Goal: Find specific fact: Find specific page/section

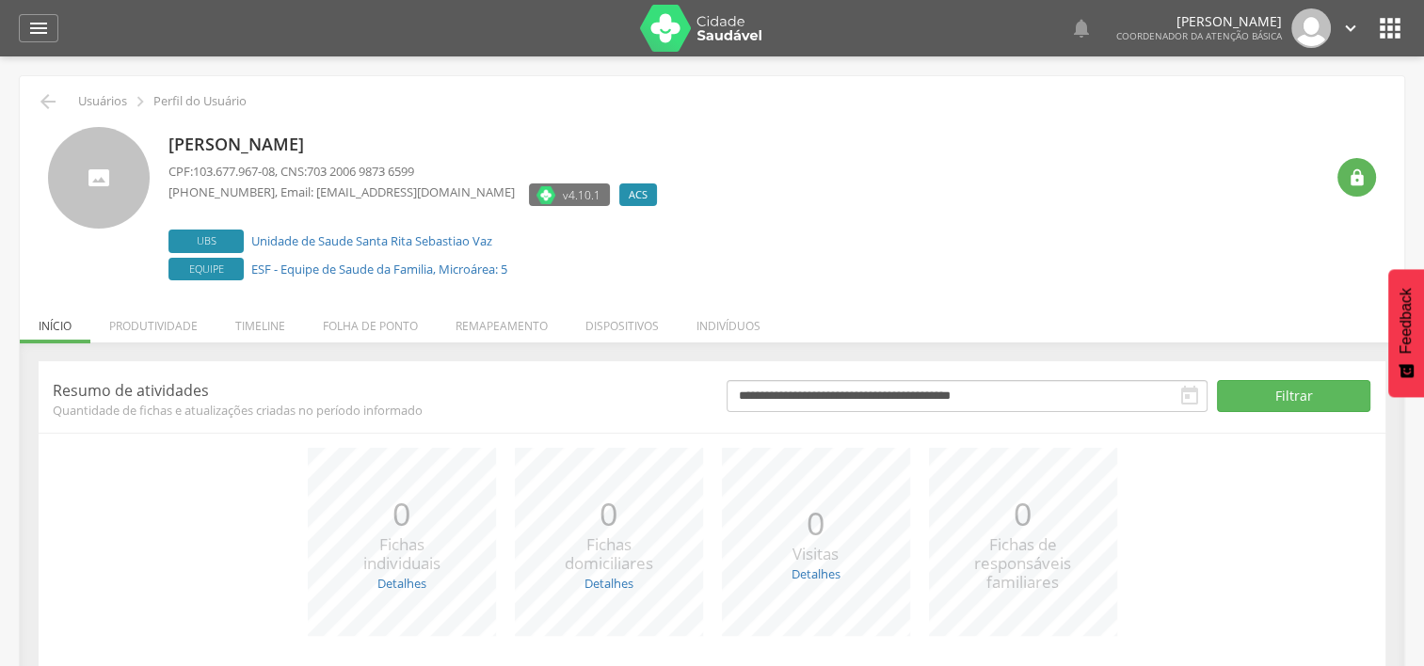
drag, startPoint x: 169, startPoint y: 141, endPoint x: 422, endPoint y: 147, distance: 252.3
click at [422, 147] on p "Vania Aparecida Rodrigues" at bounding box center [417, 145] width 498 height 24
copy p "Vania Aparecida Rodrigues"
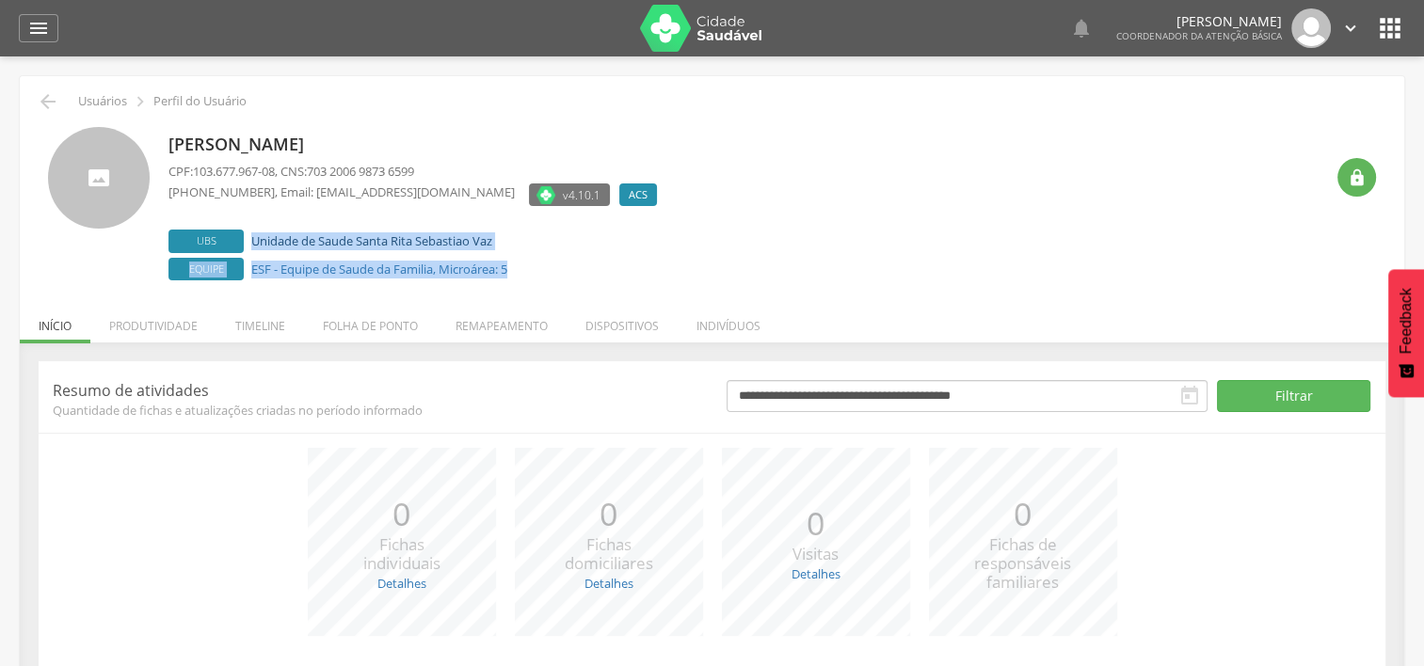
drag, startPoint x: 519, startPoint y: 273, endPoint x: 252, endPoint y: 242, distance: 269.1
click at [252, 242] on div "Ubs Unidade de Saude Santa Rita Sebastiao Vaz Equipe ESF - Equipe de Saude da F…" at bounding box center [417, 255] width 498 height 51
copy div "Unidade de Saude Santa Rita Sebastiao Vaz Equipe ESF - Equipe de Saude da Famil…"
click at [527, 279] on label "Equipe ESF - Equipe de Saude da Familia, Microárea: 5" at bounding box center [417, 270] width 498 height 24
drag, startPoint x: 531, startPoint y: 277, endPoint x: 252, endPoint y: 245, distance: 280.4
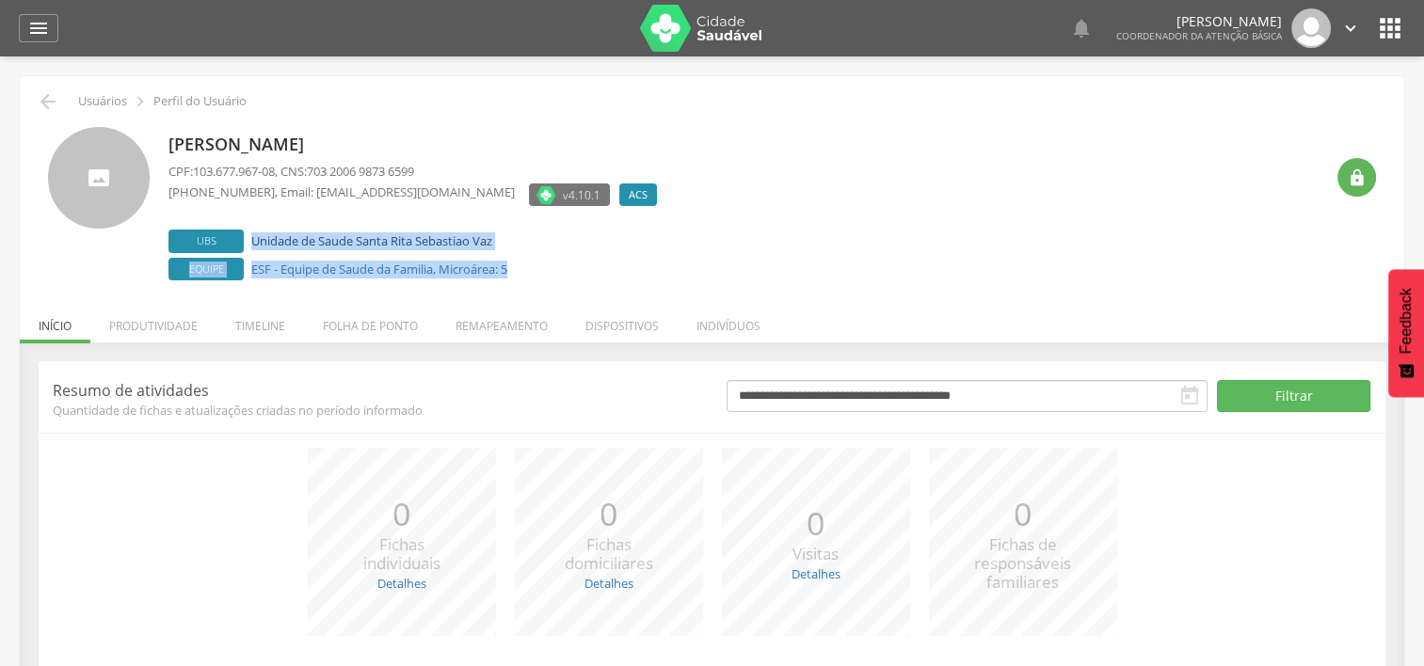
click at [252, 245] on div "Ubs Unidade de Saude Santa Rita Sebastiao Vaz Equipe ESF - Equipe de Saude da F…" at bounding box center [417, 255] width 498 height 51
copy div "Unidade de Saude Santa Rita Sebastiao Vaz Equipe ESF - Equipe de Saude da Famil…"
drag, startPoint x: 166, startPoint y: 140, endPoint x: 414, endPoint y: 149, distance: 248.6
click at [414, 149] on div "Vania Aparecida Rodrigues CPF: 103.677.967-08 , CNS: 703 2006 9873 6599 (31) 97…" at bounding box center [712, 206] width 1328 height 158
copy p "Vania Aparecida Rodrigues"
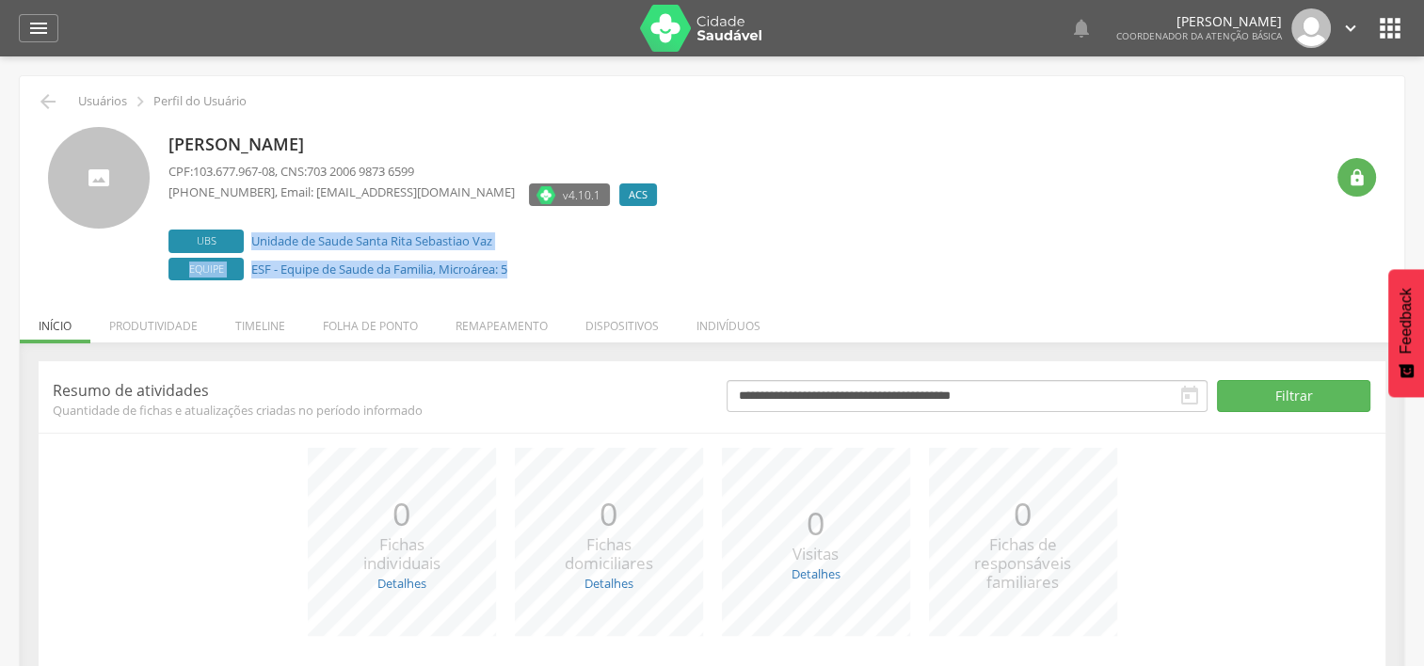
copy p "Vania Aparecida Rodrigues"
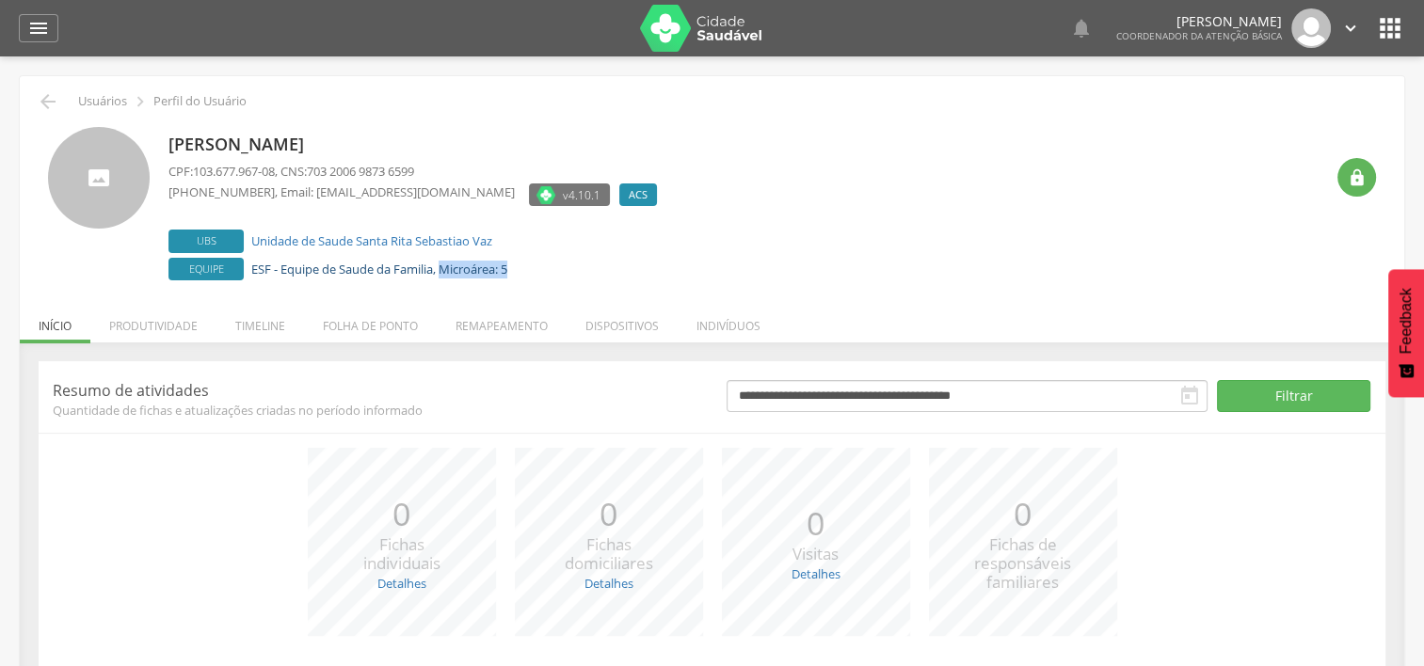
drag, startPoint x: 538, startPoint y: 270, endPoint x: 448, endPoint y: 267, distance: 90.4
click at [448, 267] on label "Equipe ESF - Equipe de Saude da Familia, Microárea: 5" at bounding box center [417, 270] width 498 height 24
copy link "Microárea: 5"
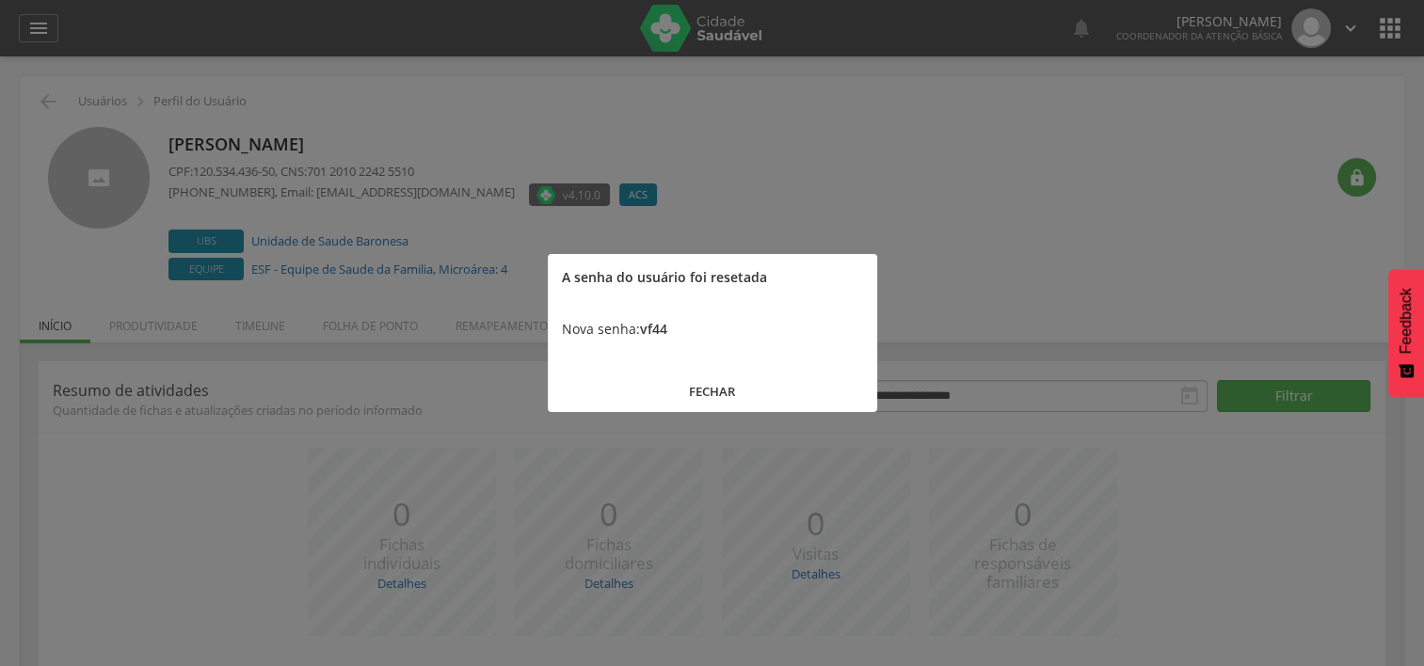
click at [701, 401] on button "FECHAR" at bounding box center [712, 392] width 329 height 40
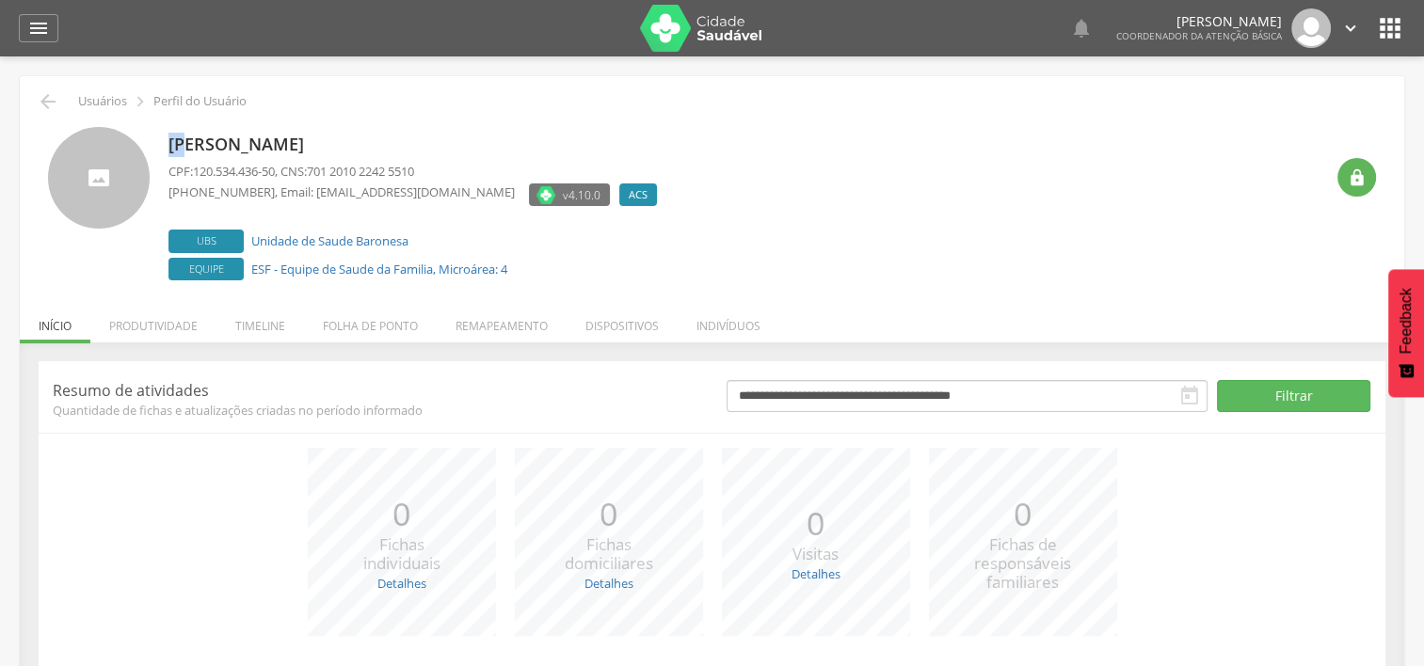
drag, startPoint x: 171, startPoint y: 144, endPoint x: 184, endPoint y: 144, distance: 13.2
click at [184, 144] on p "Luciele de Oliveira Santos" at bounding box center [417, 145] width 498 height 24
drag, startPoint x: 184, startPoint y: 144, endPoint x: 173, endPoint y: 142, distance: 11.4
click at [177, 143] on p "Luciele de Oliveira Santos" at bounding box center [417, 145] width 498 height 24
click at [169, 141] on p "Luciele de Oliveira Santos" at bounding box center [417, 145] width 498 height 24
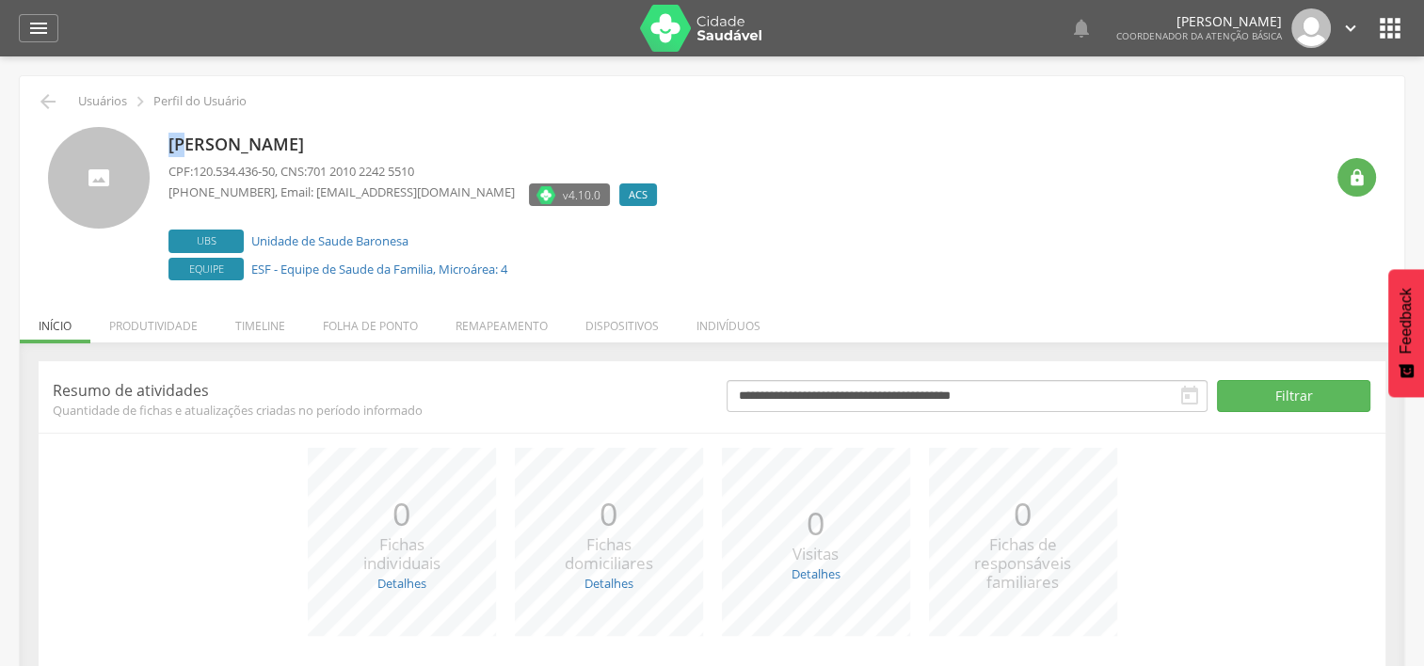
click at [169, 141] on p "Luciele de Oliveira Santos" at bounding box center [417, 145] width 498 height 24
drag, startPoint x: 169, startPoint y: 141, endPoint x: 413, endPoint y: 137, distance: 243.8
click at [413, 137] on p "Luciele de Oliveira Santos" at bounding box center [417, 145] width 498 height 24
drag, startPoint x: 407, startPoint y: 140, endPoint x: 172, endPoint y: 153, distance: 235.6
click at [172, 153] on p "Luciele de Oliveira Santos" at bounding box center [417, 145] width 498 height 24
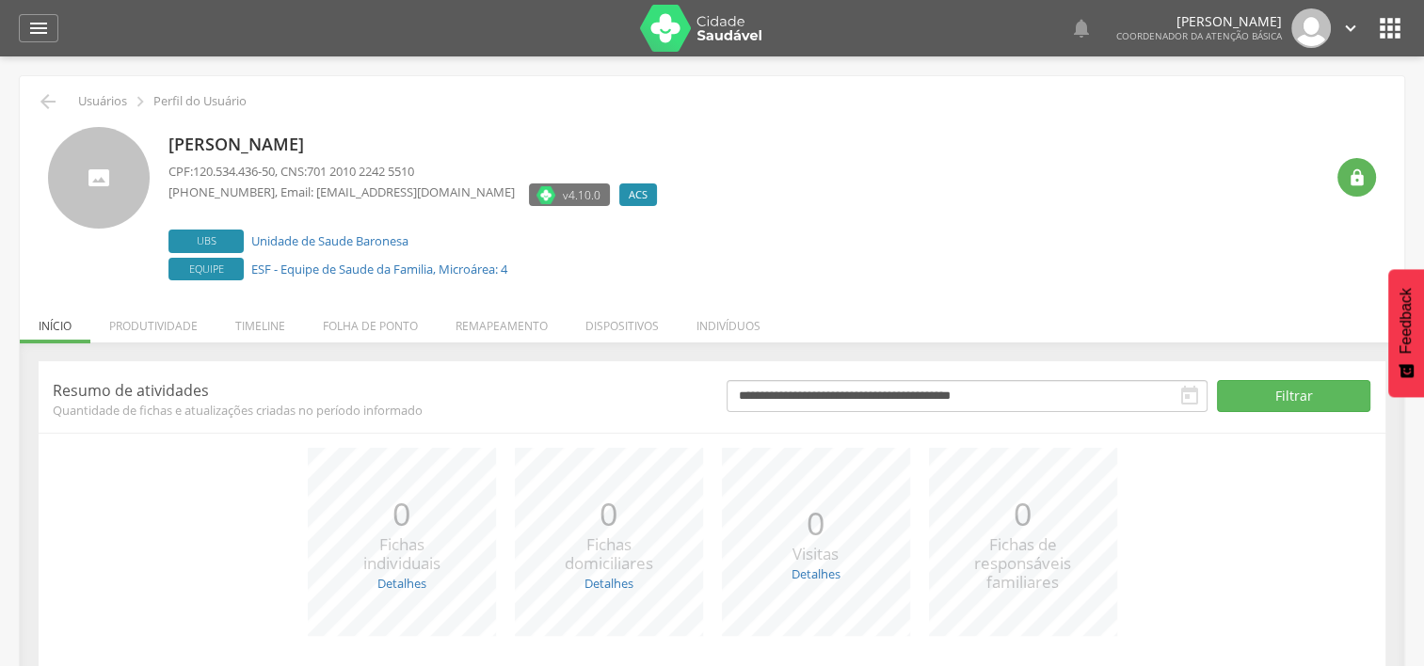
copy p "Luciele de Oliveira Santos"
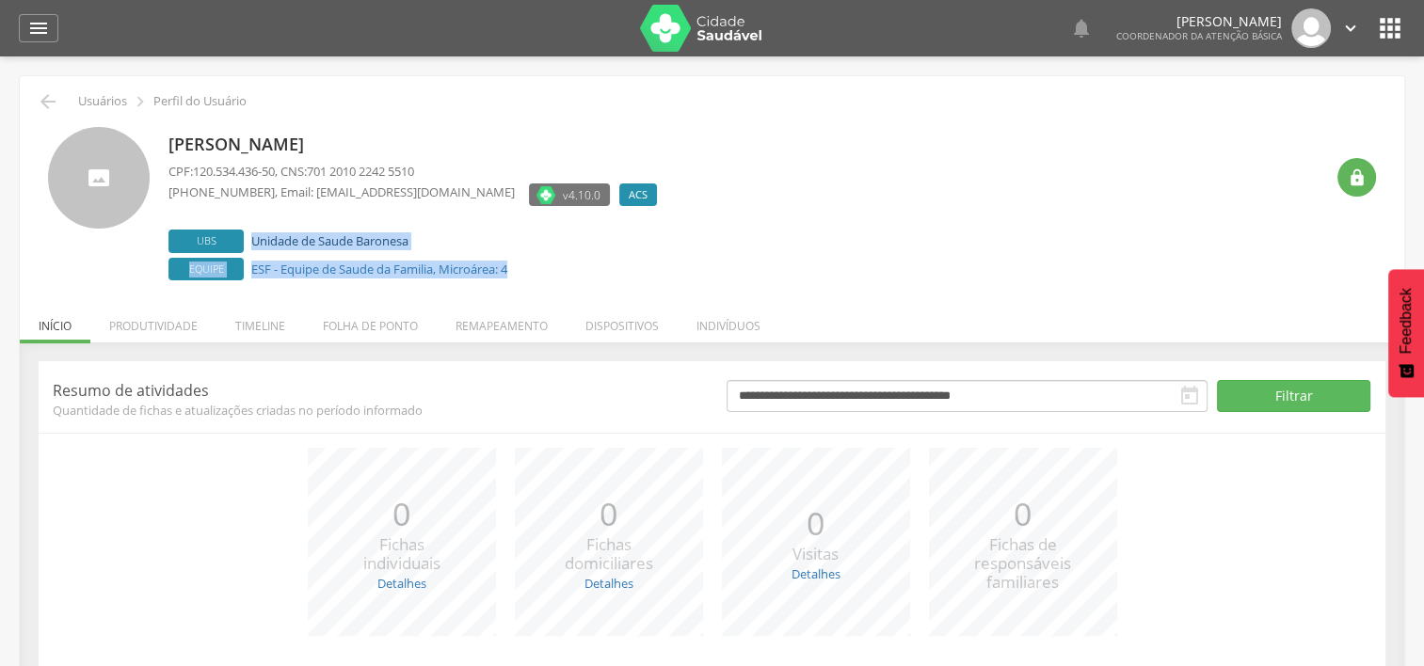
drag, startPoint x: 528, startPoint y: 276, endPoint x: 254, endPoint y: 245, distance: 275.6
click at [254, 245] on div "Ubs Unidade de Saude Baronesa Equipe ESF - Equipe de Saude da Familia, Microáre…" at bounding box center [417, 255] width 498 height 51
copy div "Unidade de Saude Baronesa Equipe ESF - Equipe de Saude da Familia, Microárea: 4"
click at [555, 275] on label "Equipe ESF - Equipe de Saude da Familia, Microárea: 4" at bounding box center [417, 270] width 498 height 24
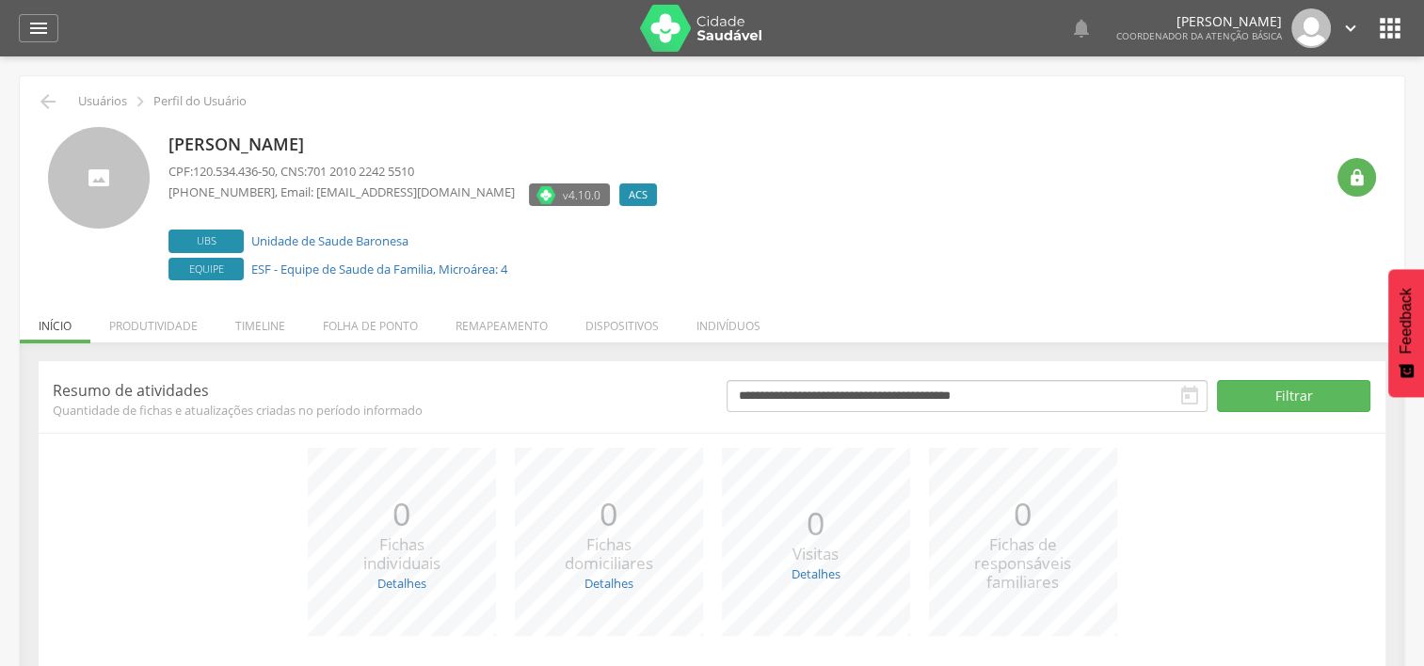
drag, startPoint x: 436, startPoint y: 237, endPoint x: 421, endPoint y: 238, distance: 15.1
click at [421, 238] on label "Ubs Unidade de Saude Baronesa" at bounding box center [417, 242] width 498 height 24
click at [164, 331] on li "Produtividade" at bounding box center [153, 321] width 126 height 44
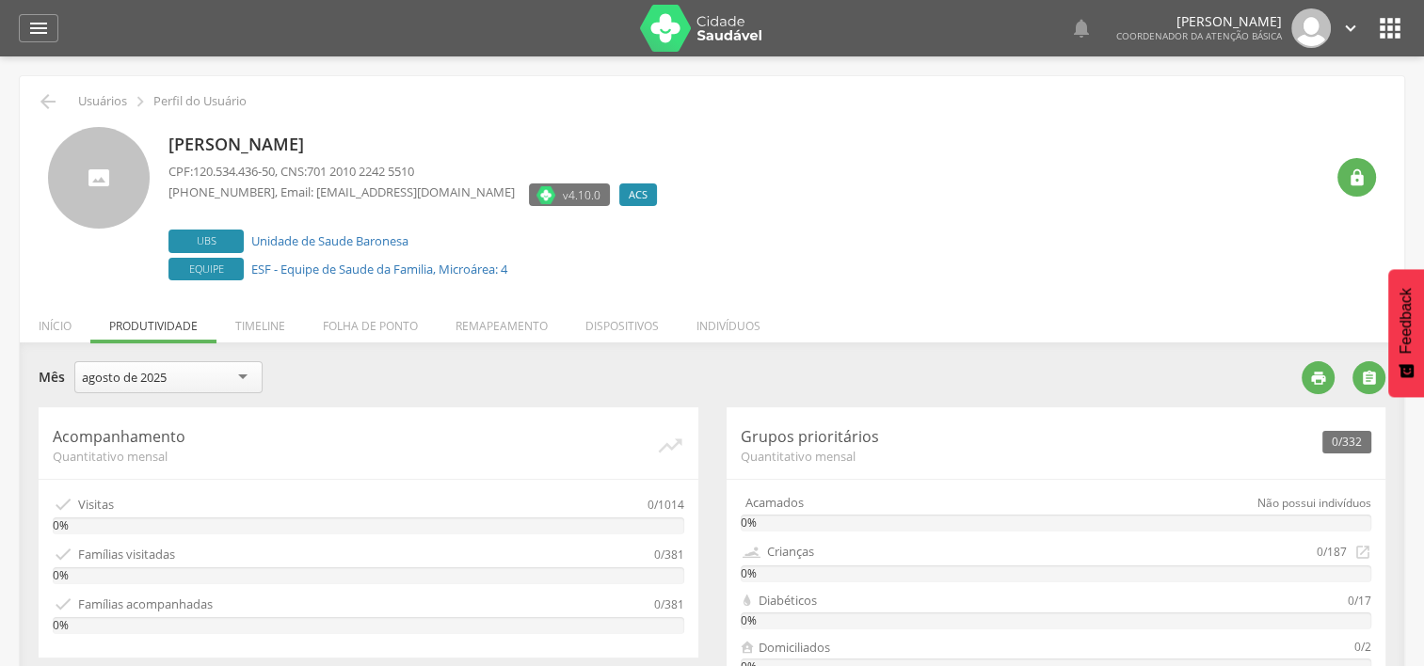
click at [1397, 44] on div "  Lorem ipsum dolor sit amet, sed do eiusmod tempor incididunt ut labore et d…" at bounding box center [741, 28] width 1328 height 56
click at [1394, 36] on icon "" at bounding box center [1390, 28] width 30 height 30
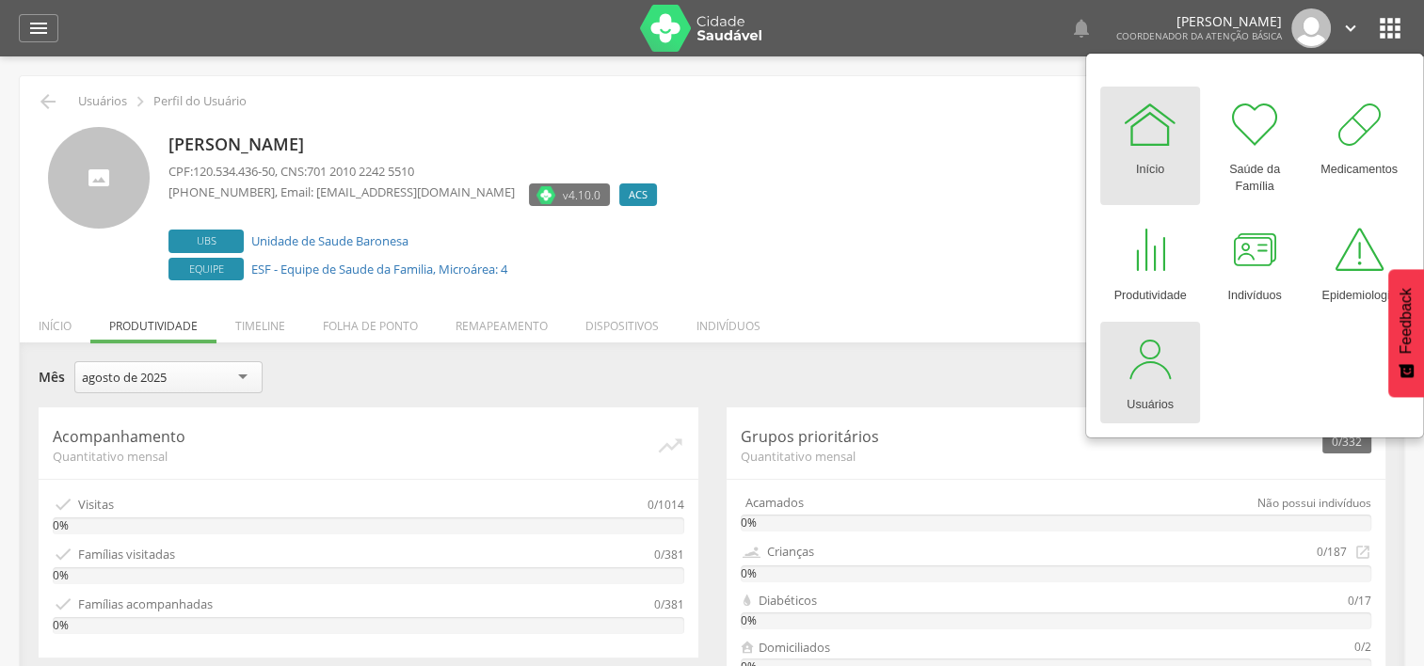
click at [1141, 345] on div at bounding box center [1150, 359] width 56 height 56
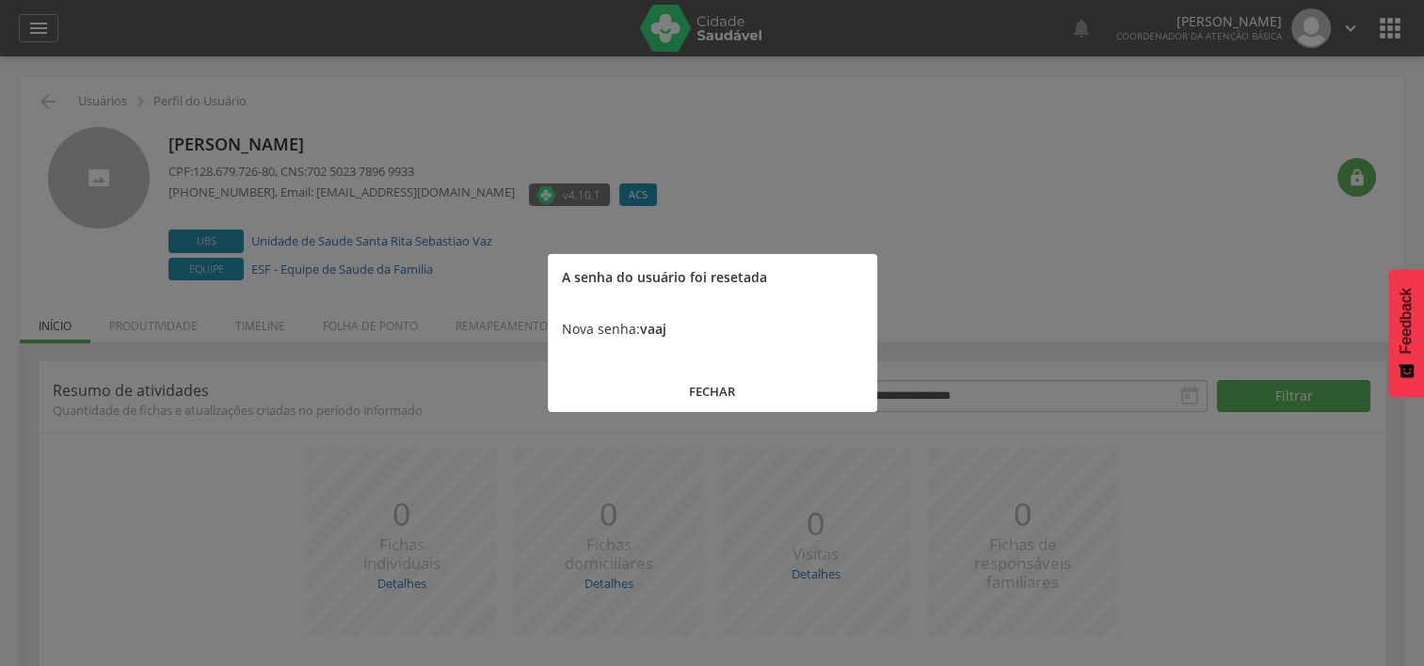
click at [722, 394] on button "FECHAR" at bounding box center [712, 392] width 329 height 40
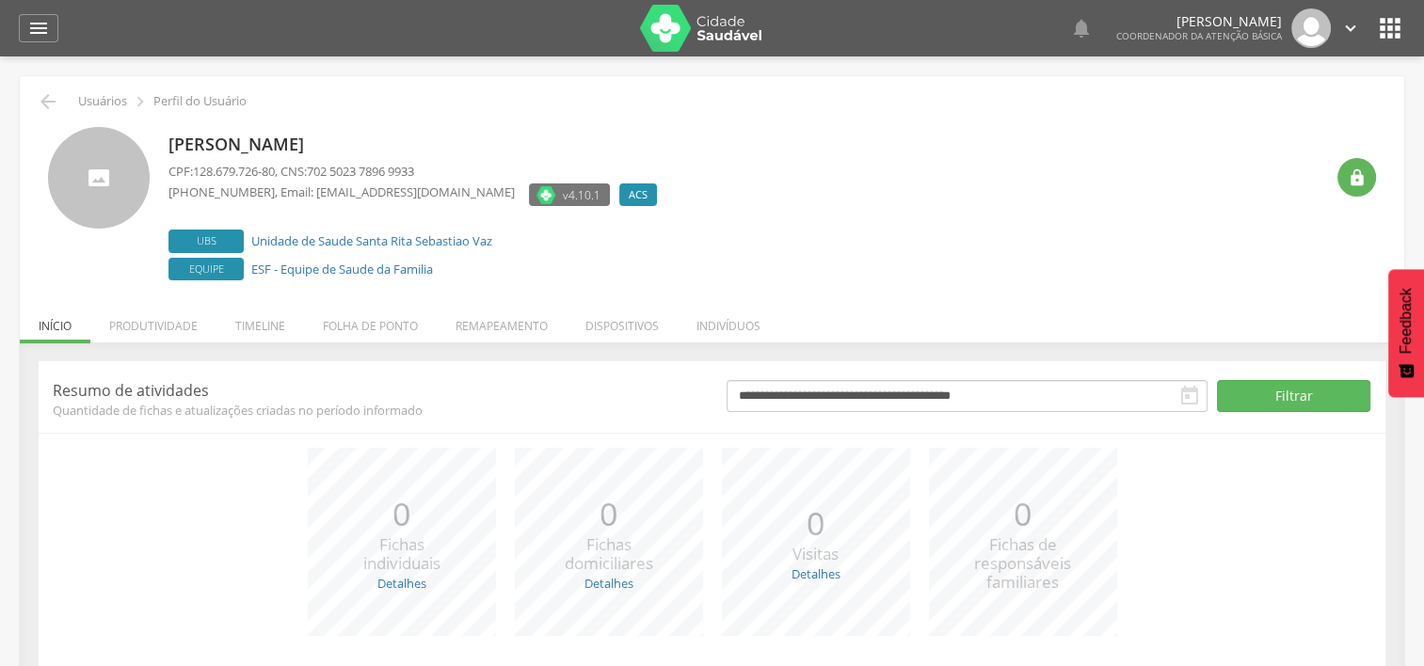
click at [469, 280] on div "[PERSON_NAME] CPF: 128.679.726-80 , CNS: 702 5023 7896 9933 [PHONE_NUMBER] , Em…" at bounding box center [417, 206] width 498 height 158
drag, startPoint x: 523, startPoint y: 244, endPoint x: 252, endPoint y: 241, distance: 271.1
click at [252, 241] on label "Ubs Unidade de Saude Santa Rita Sebastiao Vaz" at bounding box center [417, 242] width 498 height 24
copy link "Unidade de Saude Santa Rita Sebastiao Vaz"
drag, startPoint x: 169, startPoint y: 143, endPoint x: 369, endPoint y: 143, distance: 199.5
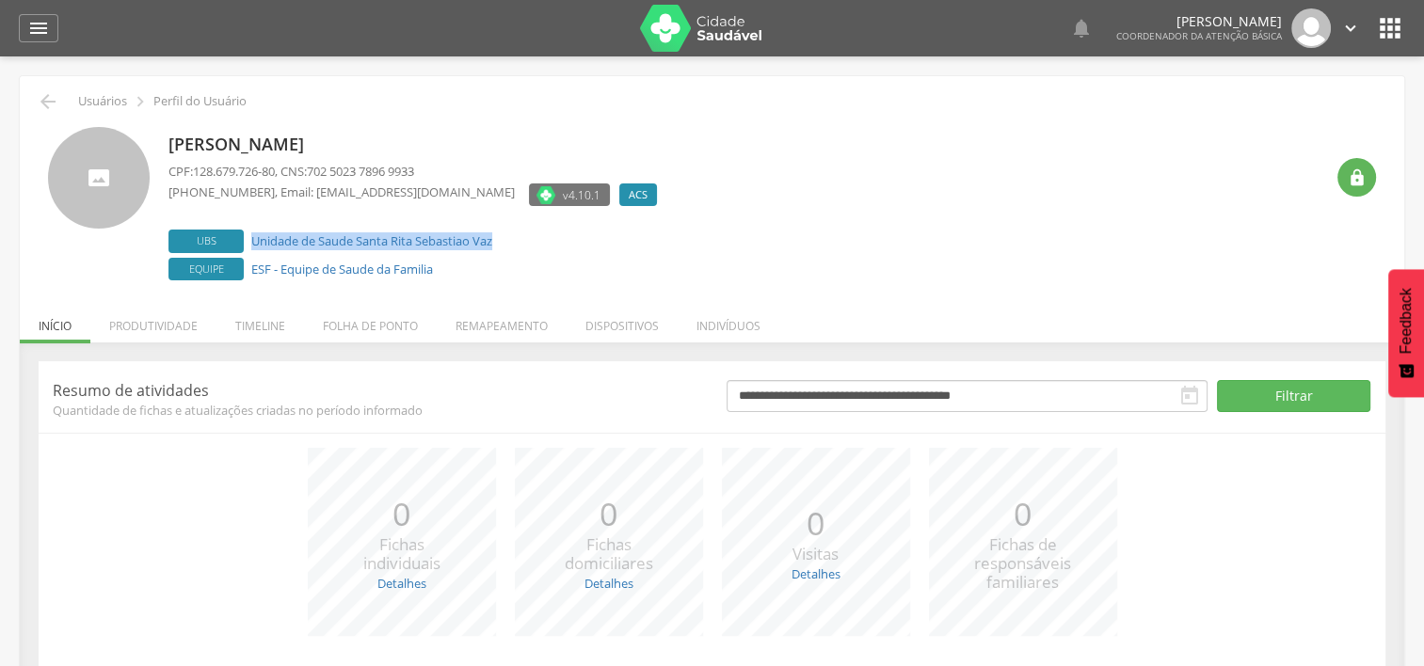
click at [369, 143] on p "[PERSON_NAME]" at bounding box center [417, 145] width 498 height 24
copy p "[PERSON_NAME]"
click at [498, 287] on div " Usuários  Perfil do Usuário [PERSON_NAME] CPF: 128.679.726-80 , CNS: 702 502…" at bounding box center [712, 438] width 1384 height 725
drag, startPoint x: 349, startPoint y: 139, endPoint x: 171, endPoint y: 136, distance: 177.9
click at [171, 136] on p "[PERSON_NAME]" at bounding box center [417, 145] width 498 height 24
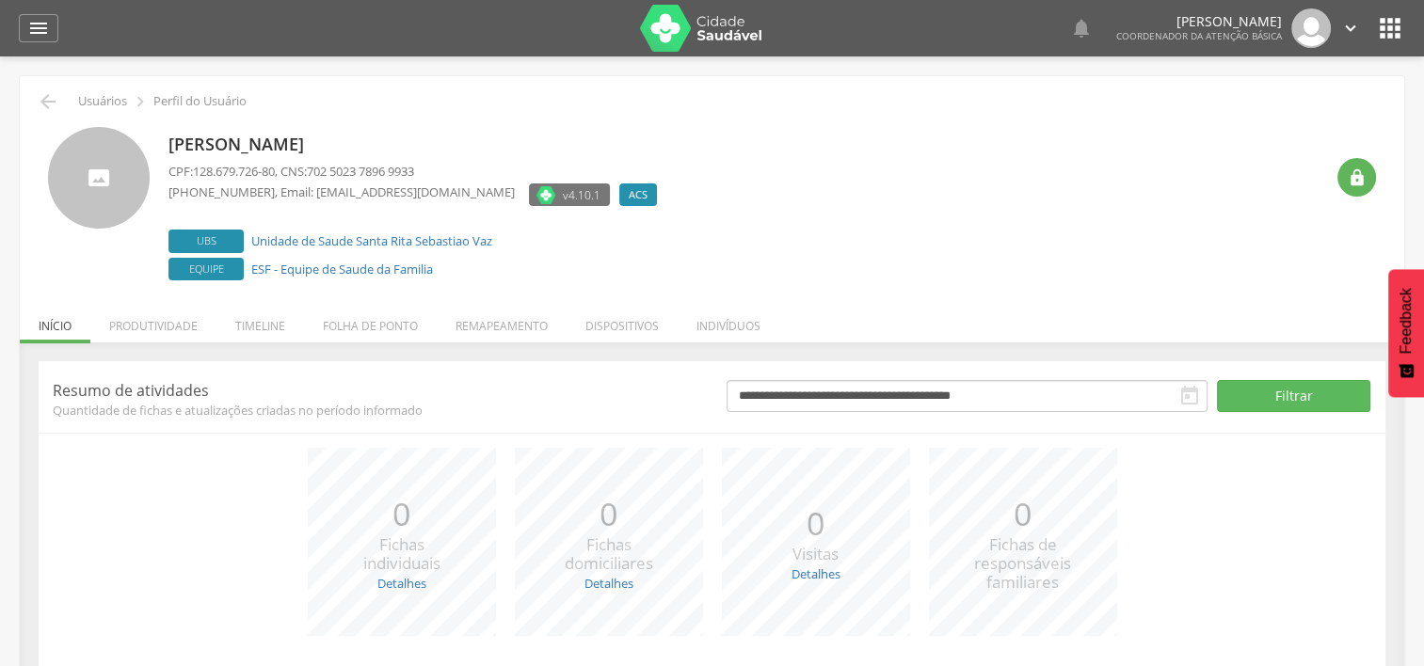
copy p "[PERSON_NAME]"
